Goal: Information Seeking & Learning: Learn about a topic

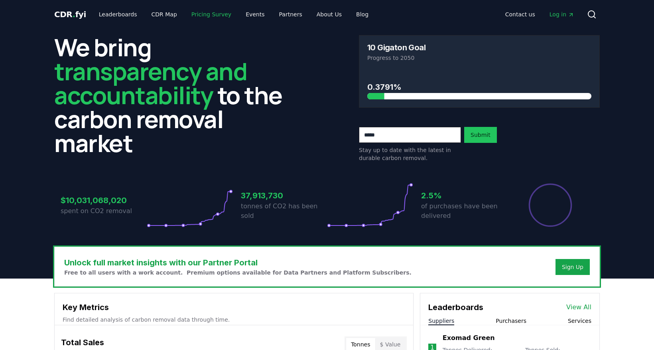
click at [212, 18] on link "Pricing Survey" at bounding box center [211, 14] width 53 height 14
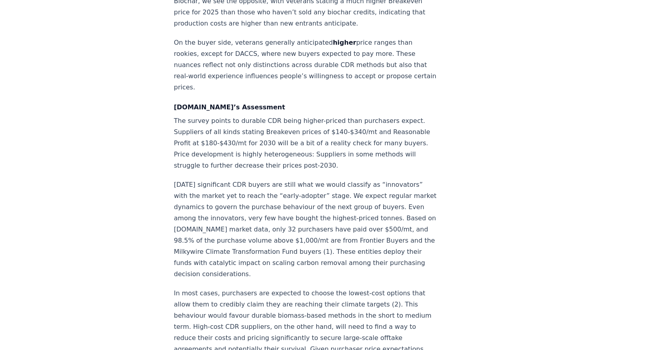
scroll to position [1256, 0]
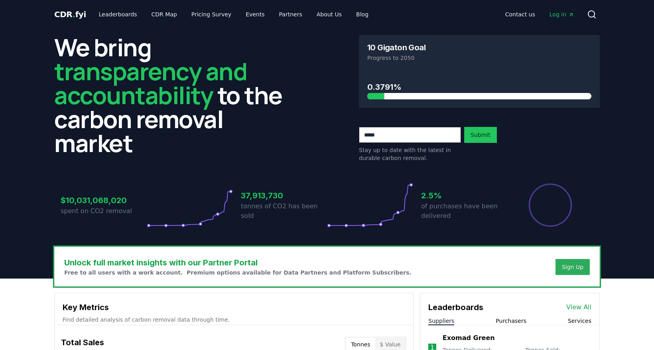
click at [569, 264] on div "Sign Up" at bounding box center [573, 267] width 22 height 8
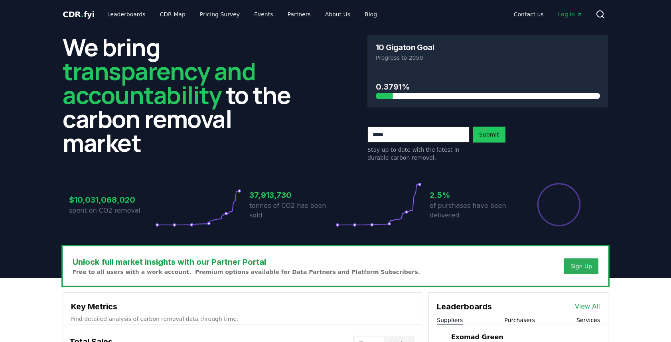
click at [575, 265] on div "Sign Up" at bounding box center [581, 267] width 22 height 8
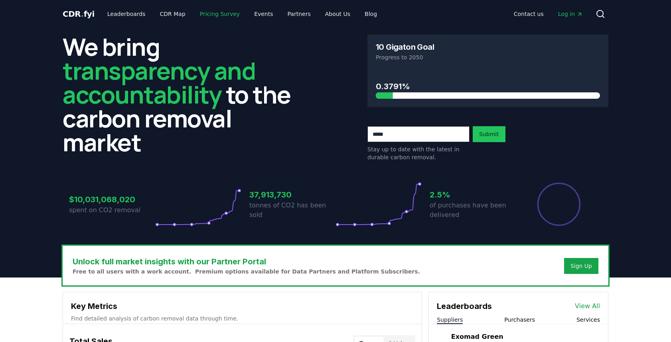
click at [207, 13] on link "Pricing Survey" at bounding box center [219, 14] width 53 height 14
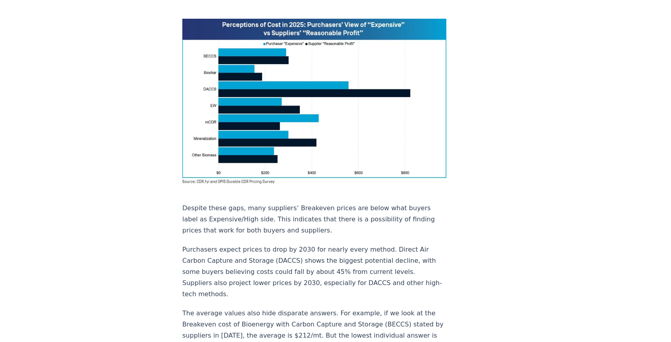
scroll to position [673, 0]
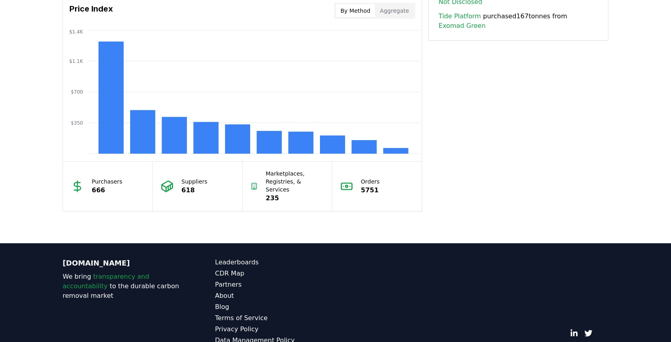
scroll to position [0, 0]
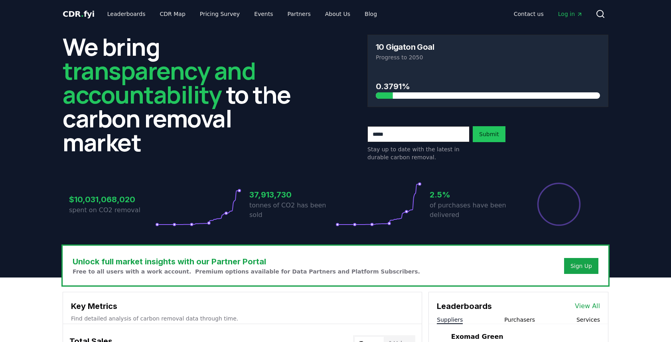
click at [449, 28] on div "CDR . fyi Leaderboards CDR Map Pricing Survey Events Partners About Us Blog Con…" at bounding box center [335, 14] width 545 height 29
